Goal: Task Accomplishment & Management: Use online tool/utility

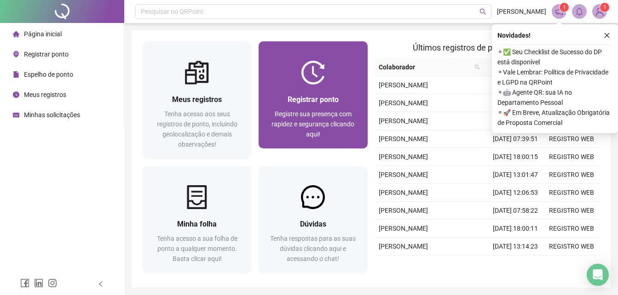
click at [321, 108] on div "Registrar ponto Registre sua presença com rapidez e segurança clicando aqui!" at bounding box center [313, 117] width 87 height 46
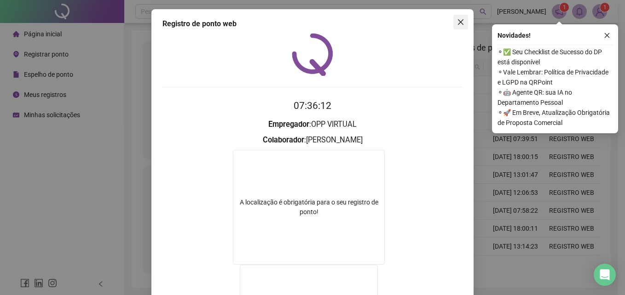
click at [460, 21] on icon "close" at bounding box center [460, 21] width 7 height 7
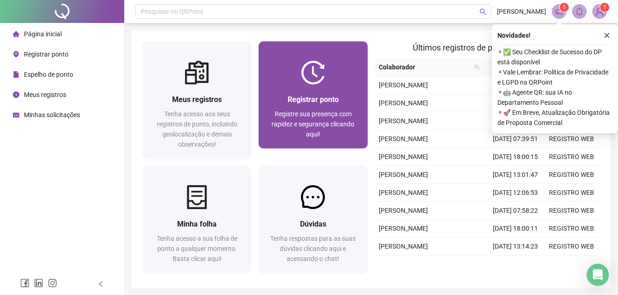
click at [307, 71] on img at bounding box center [313, 73] width 24 height 24
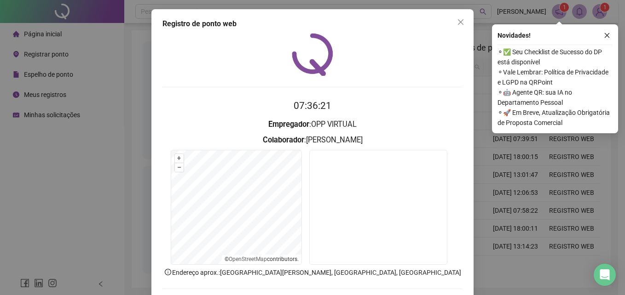
scroll to position [44, 0]
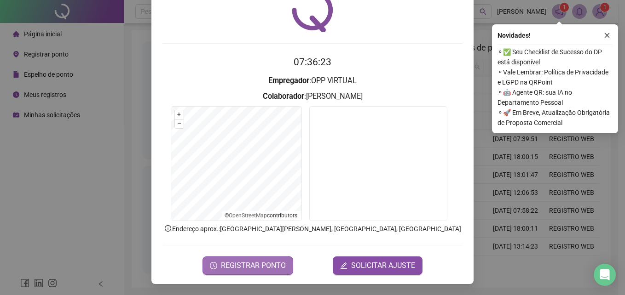
click at [222, 267] on span "REGISTRAR PONTO" at bounding box center [253, 266] width 65 height 11
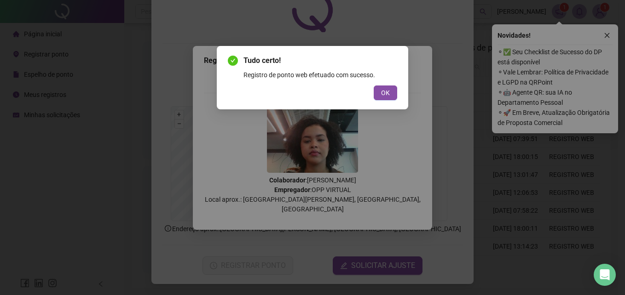
click at [386, 92] on span "OK" at bounding box center [385, 93] width 9 height 10
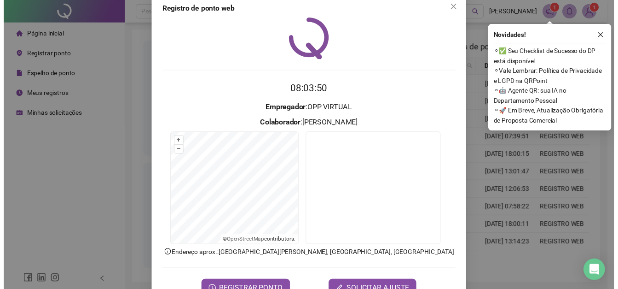
scroll to position [0, 0]
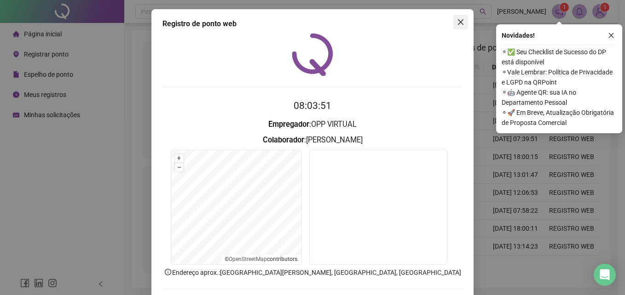
click at [458, 23] on icon "close" at bounding box center [460, 21] width 7 height 7
